Goal: Task Accomplishment & Management: Manage account settings

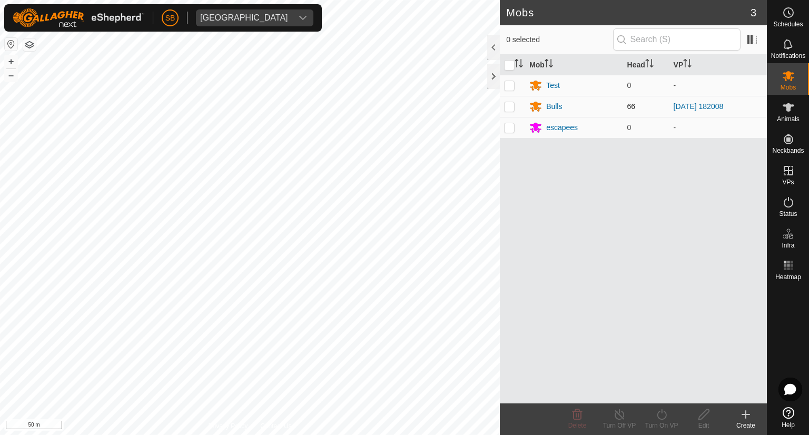
click at [511, 106] on p-checkbox at bounding box center [509, 106] width 11 height 8
click at [511, 108] on p-checkbox at bounding box center [509, 106] width 11 height 8
checkbox input "false"
click at [786, 11] on icon at bounding box center [788, 12] width 13 height 13
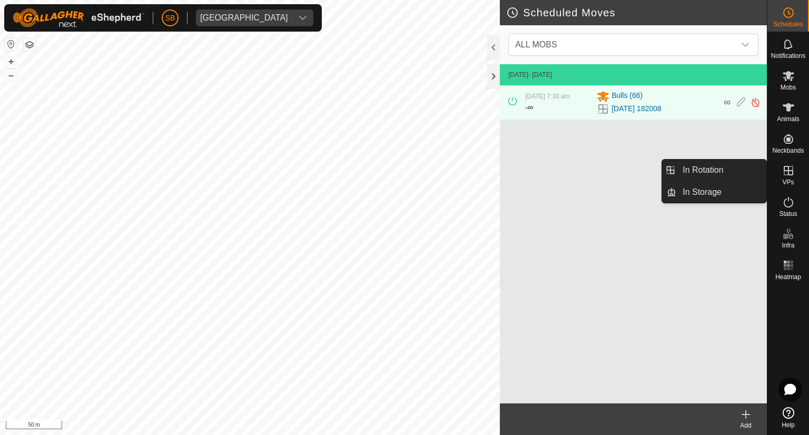
click at [791, 174] on icon at bounding box center [788, 170] width 9 height 9
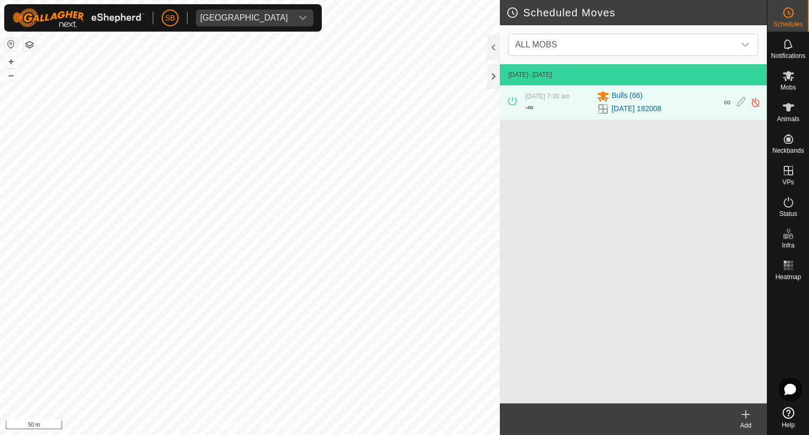
click at [745, 418] on icon at bounding box center [746, 414] width 13 height 13
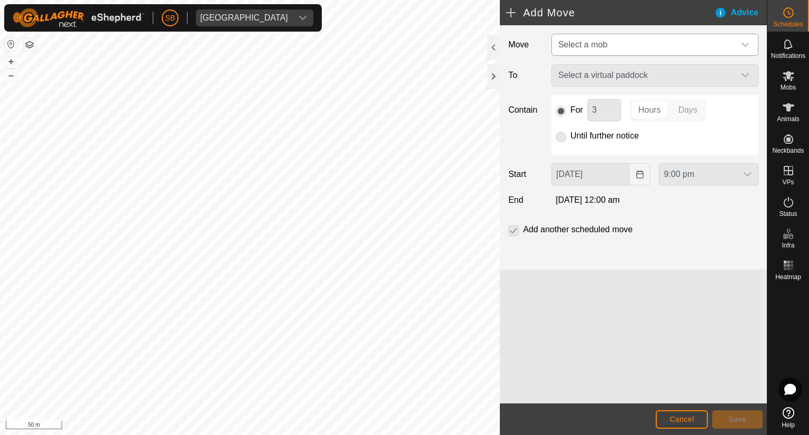
click at [746, 42] on icon "dropdown trigger" at bounding box center [745, 45] width 8 height 8
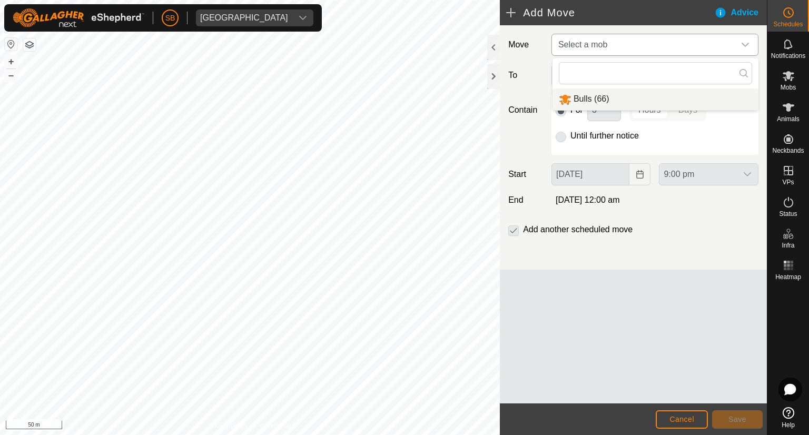
click at [598, 97] on li "Bulls (66)" at bounding box center [656, 100] width 206 height 22
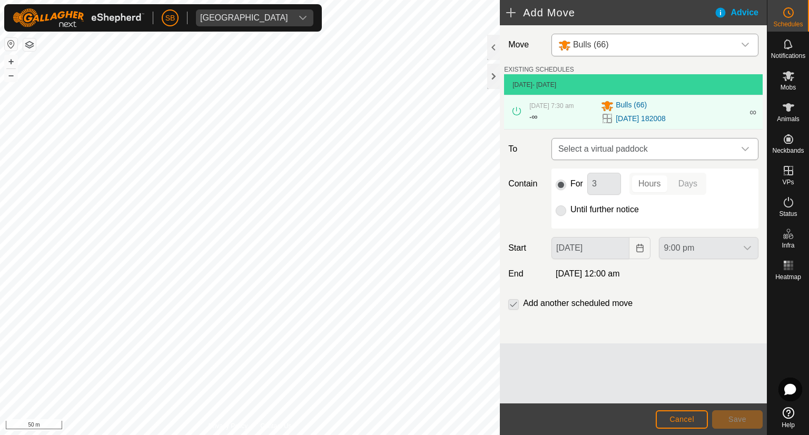
click at [750, 148] on div "dropdown trigger" at bounding box center [745, 149] width 21 height 21
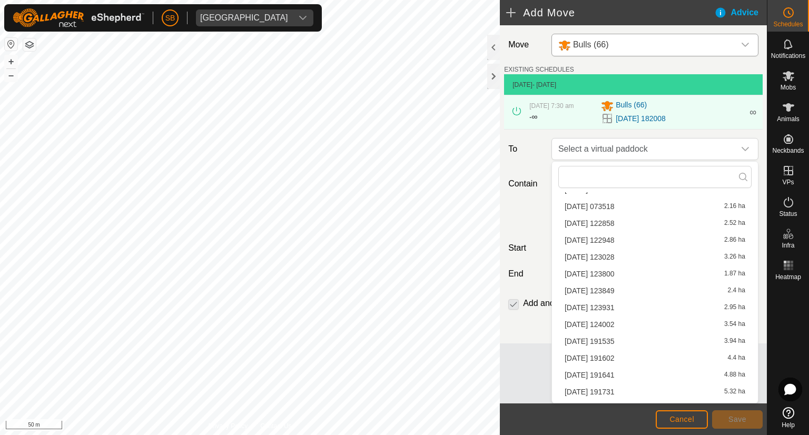
scroll to position [1094, 0]
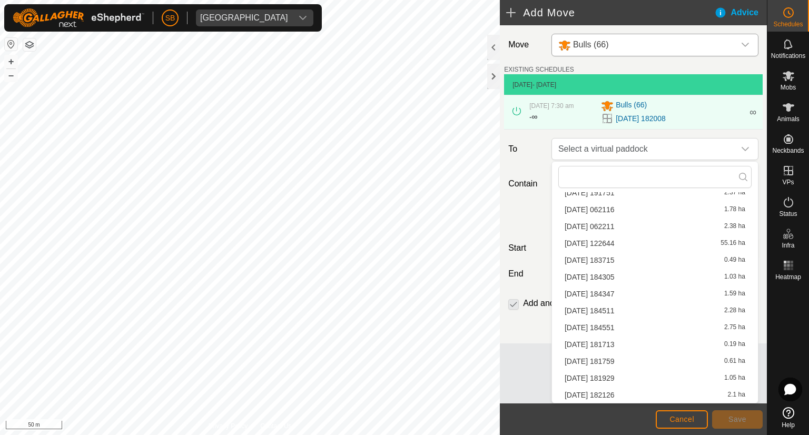
click at [591, 394] on li "[DATE] 182126 2.1 ha" at bounding box center [655, 395] width 193 height 16
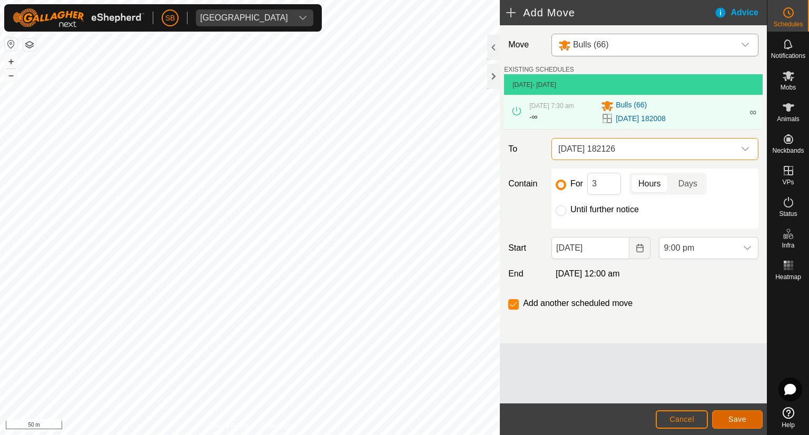
click at [742, 416] on span "Save" at bounding box center [738, 419] width 18 height 8
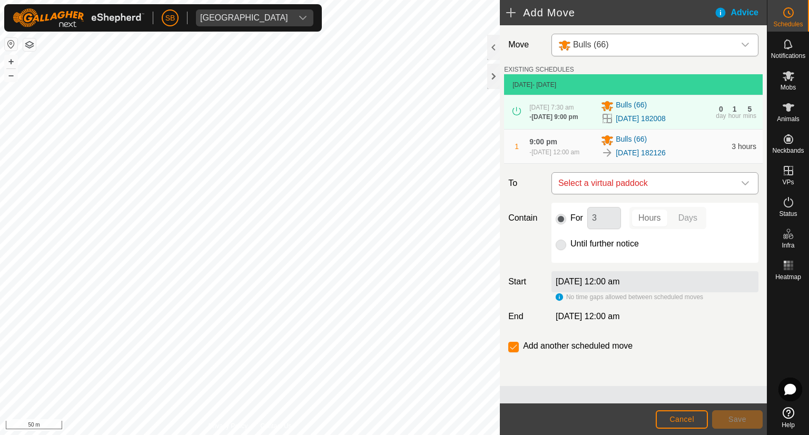
click at [743, 187] on icon "dropdown trigger" at bounding box center [745, 183] width 8 height 8
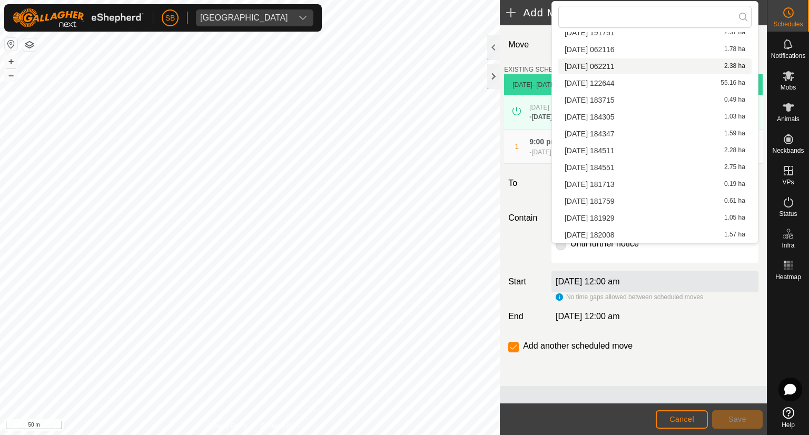
scroll to position [1086, 0]
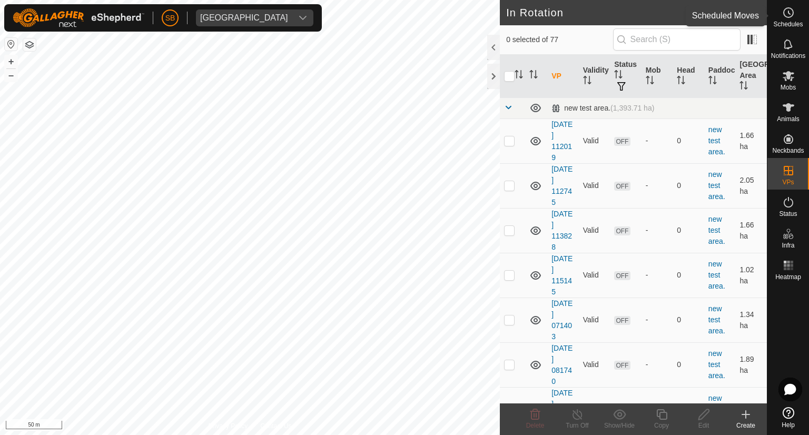
click at [792, 19] on es-schedule-vp-svg-icon at bounding box center [788, 12] width 19 height 17
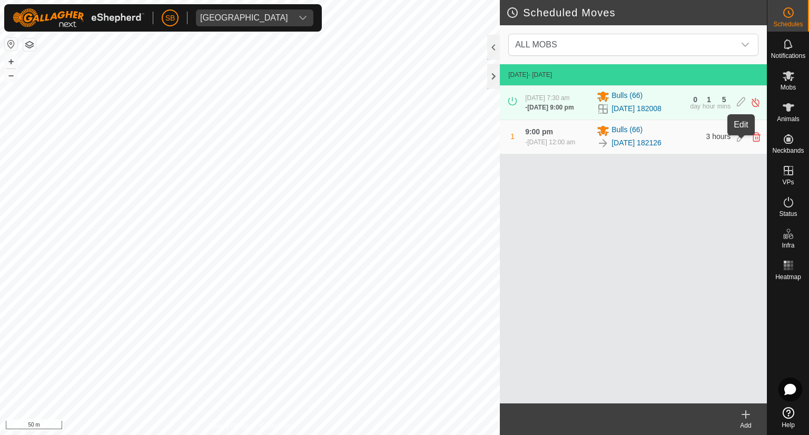
click at [742, 139] on icon at bounding box center [741, 136] width 8 height 9
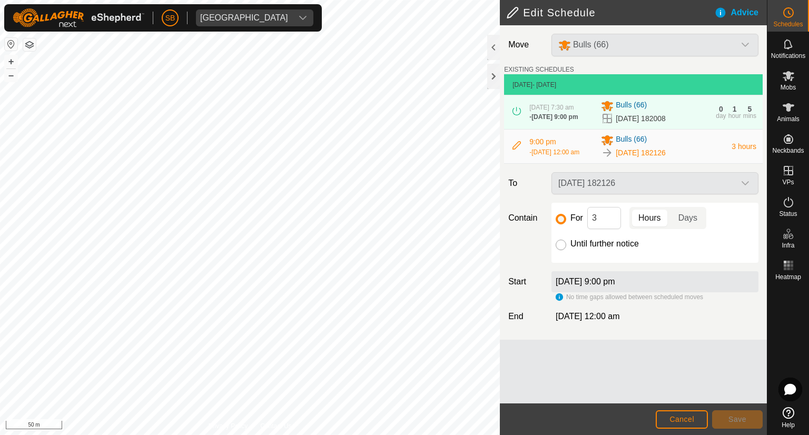
click at [561, 250] on input "Until further notice" at bounding box center [561, 245] width 11 height 11
radio input "true"
click at [733, 418] on span "Save" at bounding box center [738, 419] width 18 height 8
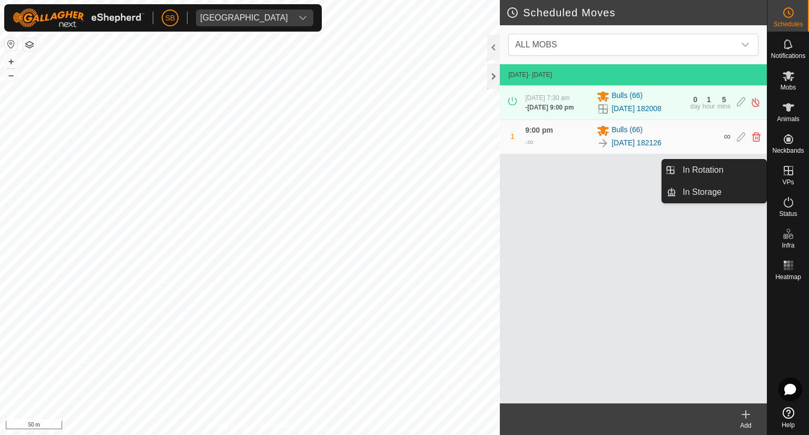
click at [792, 167] on icon at bounding box center [788, 170] width 13 height 13
click at [713, 191] on link "In Storage" at bounding box center [722, 192] width 90 height 21
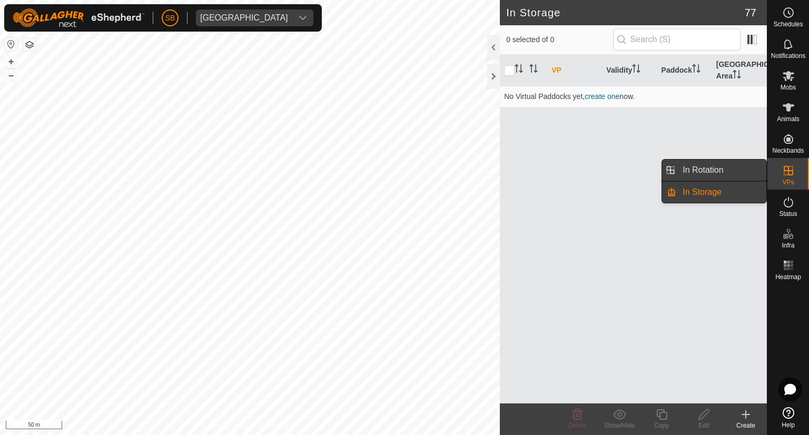
click at [706, 174] on link "In Rotation" at bounding box center [722, 170] width 90 height 21
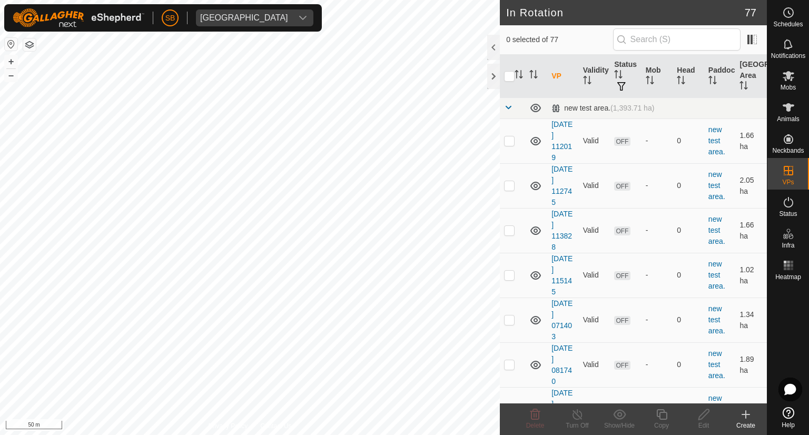
click at [746, 415] on icon at bounding box center [745, 415] width 7 height 0
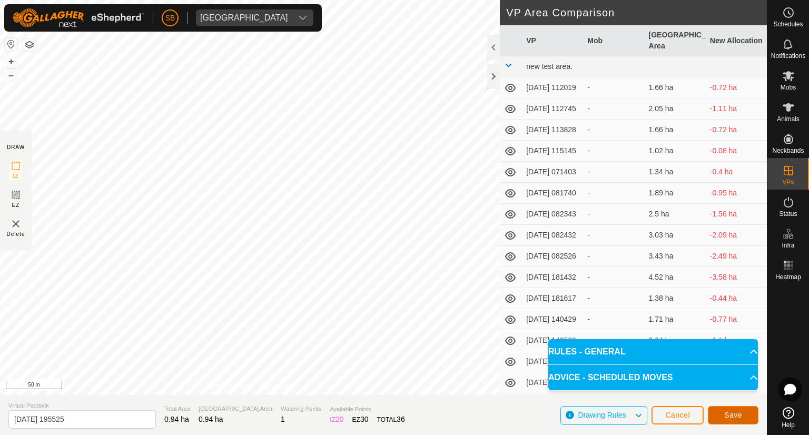
click at [741, 413] on span "Save" at bounding box center [734, 415] width 18 height 8
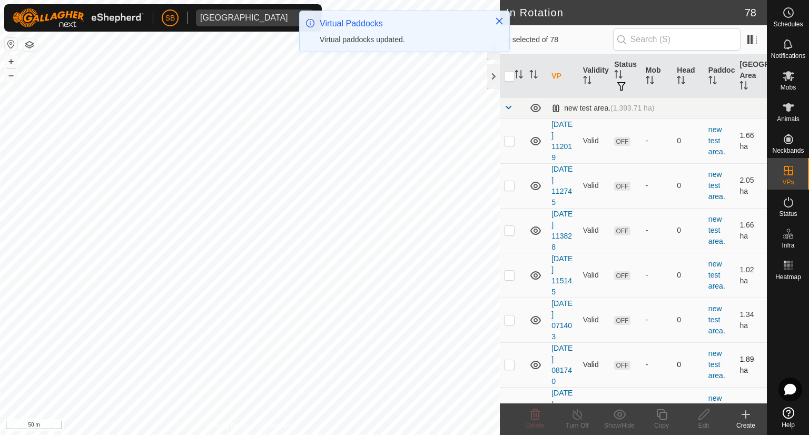
checkbox input "true"
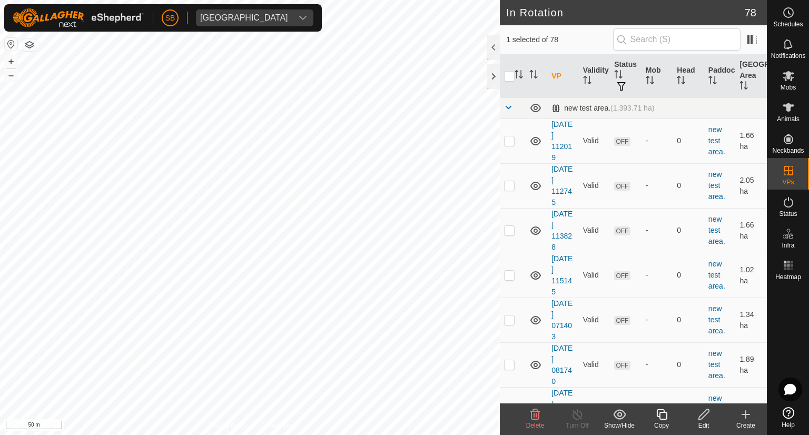
click at [660, 418] on icon at bounding box center [661, 414] width 13 height 13
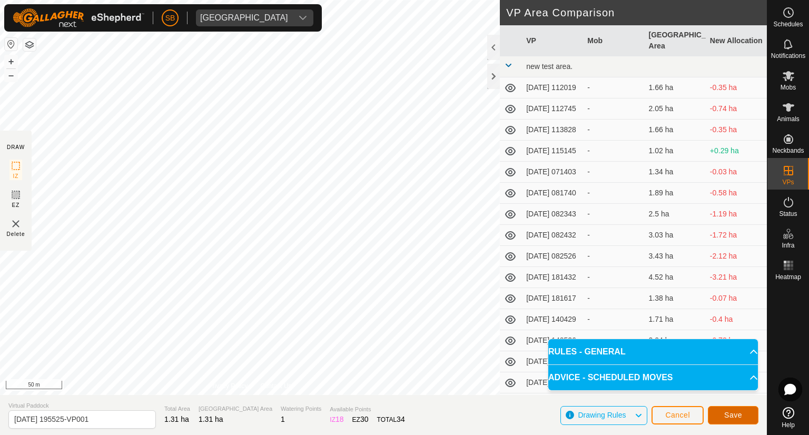
click at [742, 410] on button "Save" at bounding box center [733, 415] width 51 height 18
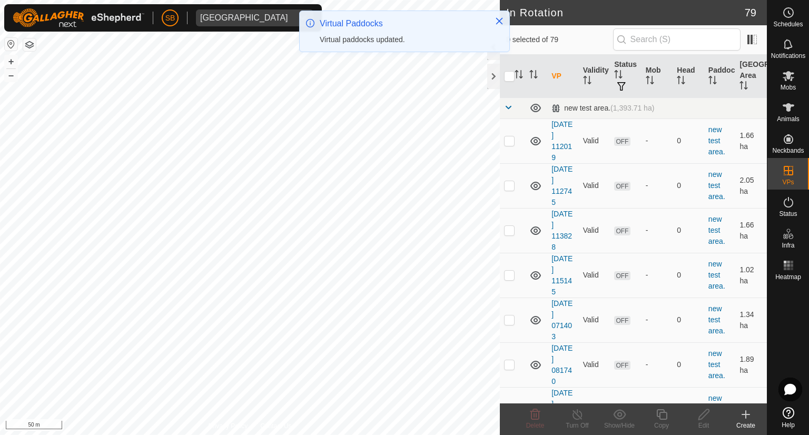
click at [747, 415] on icon at bounding box center [745, 415] width 7 height 0
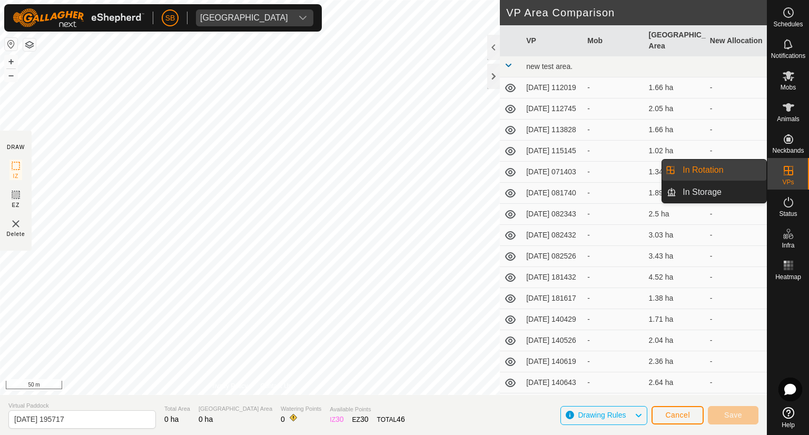
click at [713, 174] on link "In Rotation" at bounding box center [722, 170] width 90 height 21
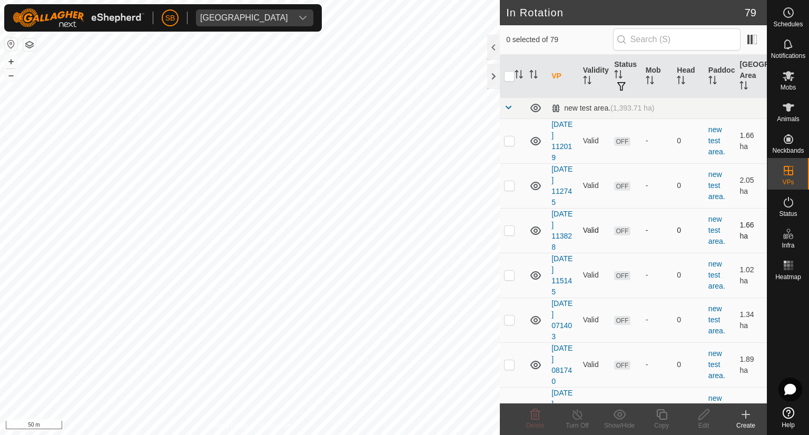
checkbox input "true"
click at [660, 413] on icon at bounding box center [662, 414] width 11 height 11
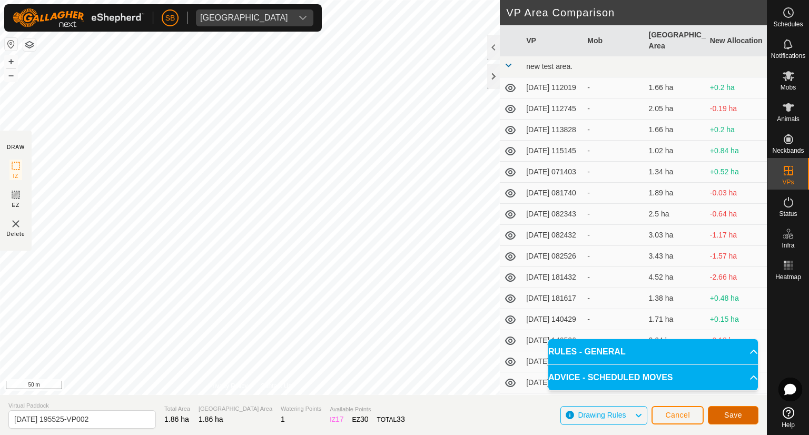
click at [742, 412] on button "Save" at bounding box center [733, 415] width 51 height 18
